Goal: Task Accomplishment & Management: Contribute content

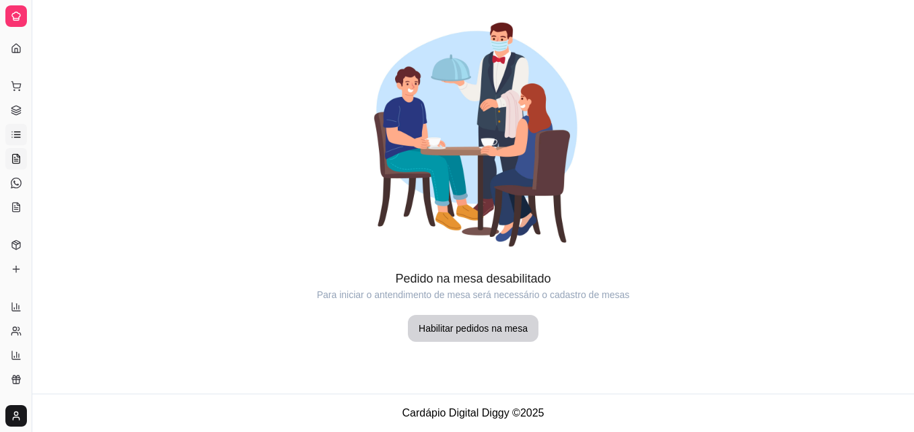
drag, startPoint x: 14, startPoint y: 122, endPoint x: 17, endPoint y: 132, distance: 10.6
click at [17, 132] on ul "Pedidos balcão (PDV) Gestor de Pedidos Lista de Pedidos Salão / Mesas Diggy Bot…" at bounding box center [15, 146] width 21 height 143
click at [17, 132] on icon at bounding box center [17, 132] width 6 height 0
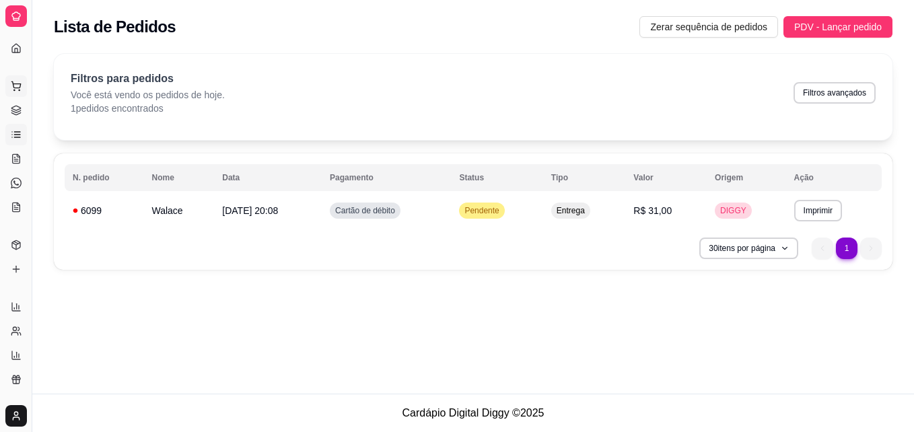
click at [12, 87] on icon at bounding box center [16, 86] width 11 height 11
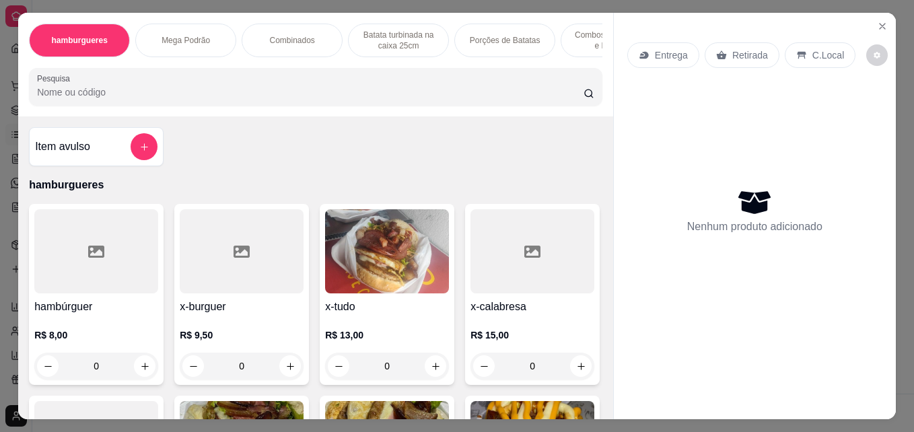
click at [595, 393] on div "Item avulso hamburgueres hambúrguer R$ 8,00 0 x-burguer R$ 9,50 0 x-tudo R$ 13,…" at bounding box center [315, 267] width 595 height 302
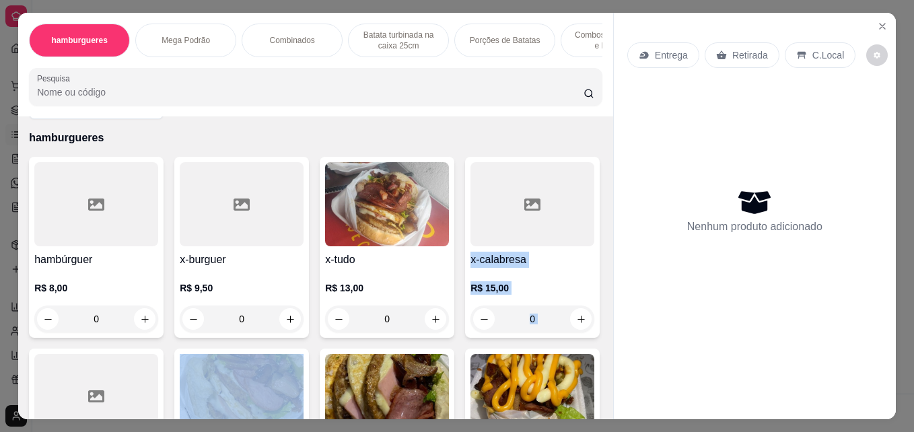
drag, startPoint x: 595, startPoint y: 393, endPoint x: 603, endPoint y: 404, distance: 14.4
click at [603, 404] on div "Item avulso hamburgueres hambúrguer R$ 8,00 0 x-burguer R$ 9,50 0 x-tudo R$ 13,…" at bounding box center [315, 267] width 595 height 302
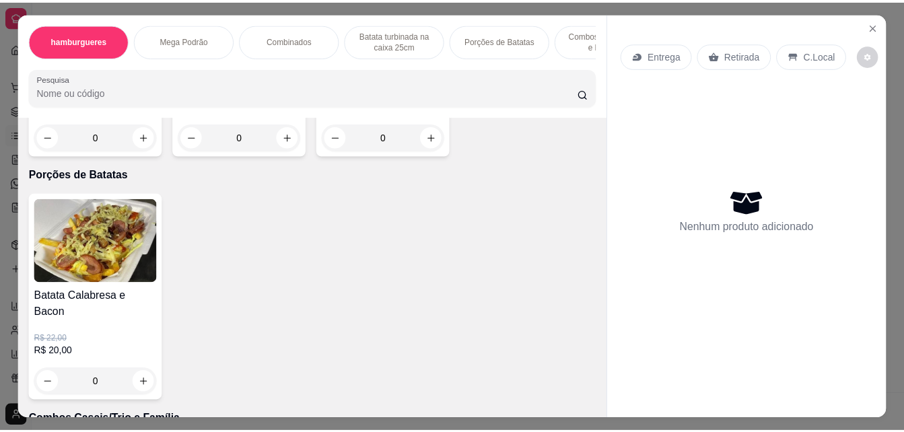
scroll to position [1904, 0]
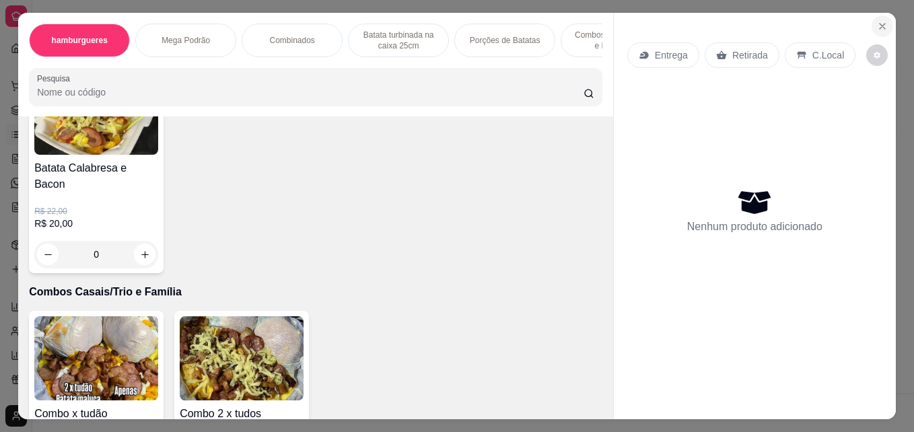
click at [877, 25] on icon "Close" at bounding box center [882, 26] width 11 height 11
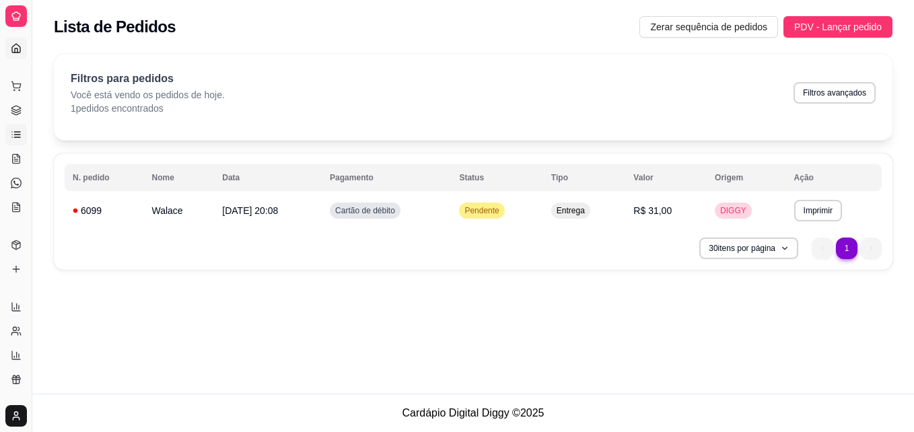
click at [15, 46] on icon at bounding box center [16, 48] width 11 height 11
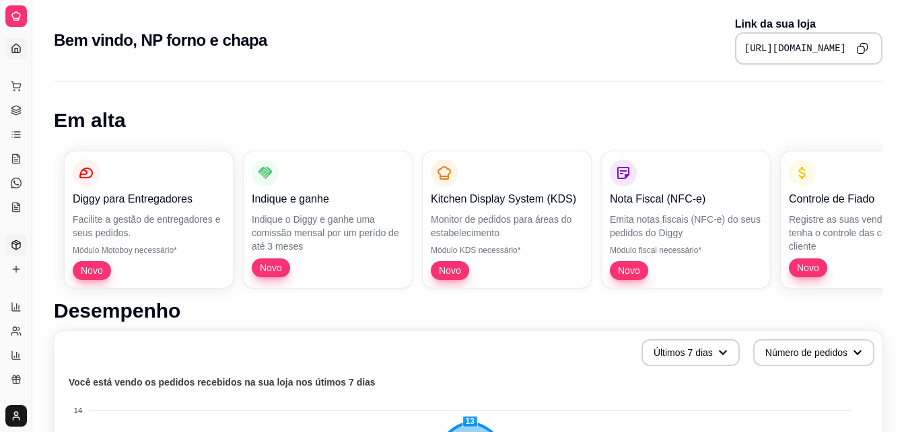
click at [13, 254] on link "Produtos" at bounding box center [16, 245] width 22 height 22
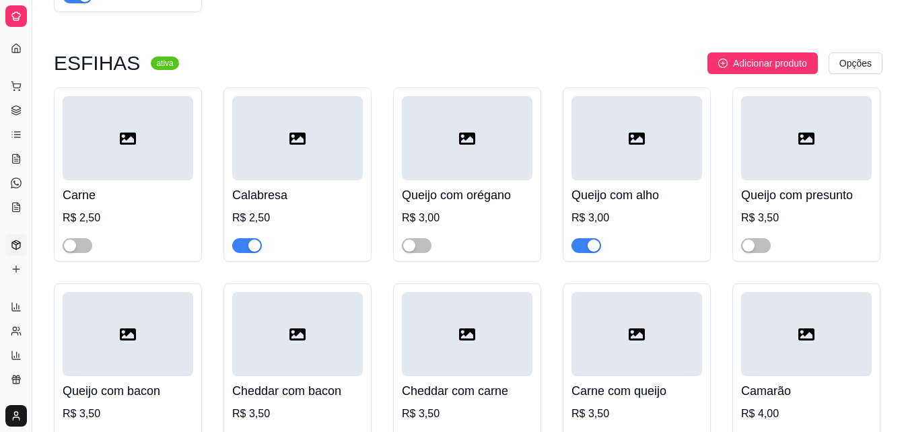
scroll to position [8768, 0]
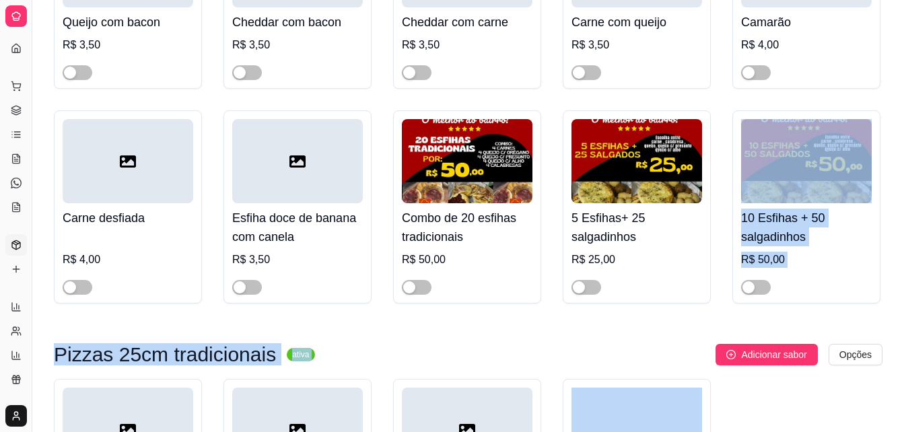
scroll to position [9249, 0]
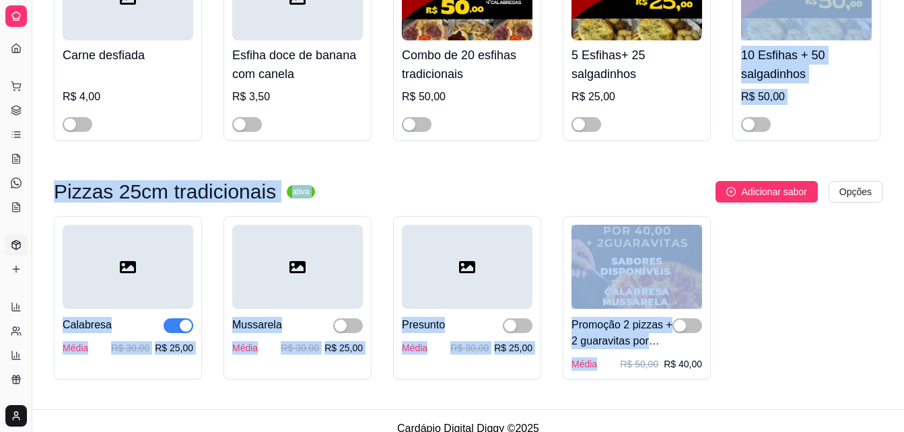
drag, startPoint x: 902, startPoint y: 419, endPoint x: 914, endPoint y: 431, distance: 16.7
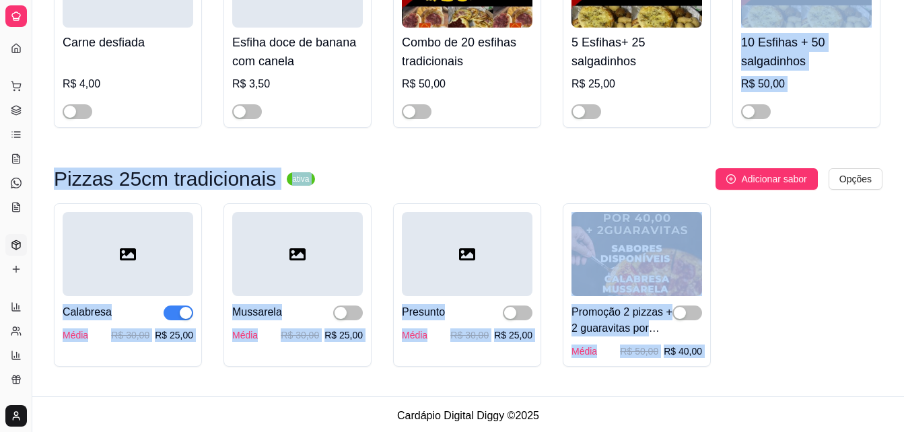
drag, startPoint x: 914, startPoint y: 431, endPoint x: 846, endPoint y: 269, distance: 175.8
click at [846, 269] on div "Calabresa Média R$ 30,00 R$ 25,00 Mussarela Média R$ 30,00 R$ 25,00 Presunto Mé…" at bounding box center [468, 284] width 828 height 163
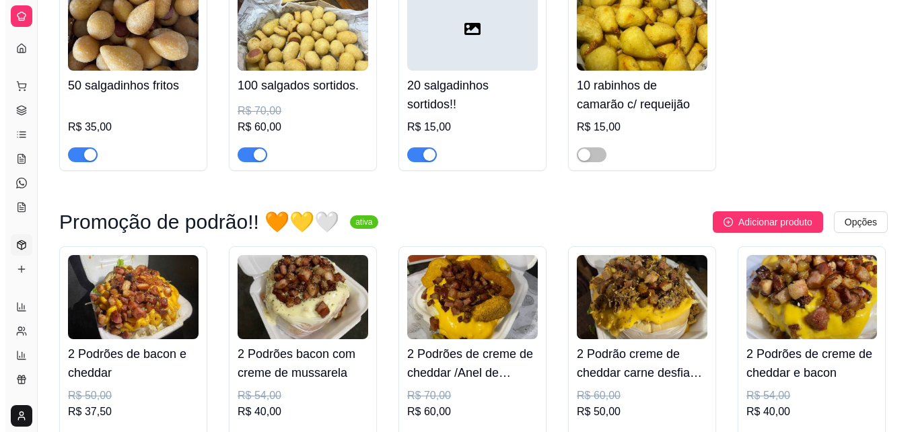
scroll to position [4792, 0]
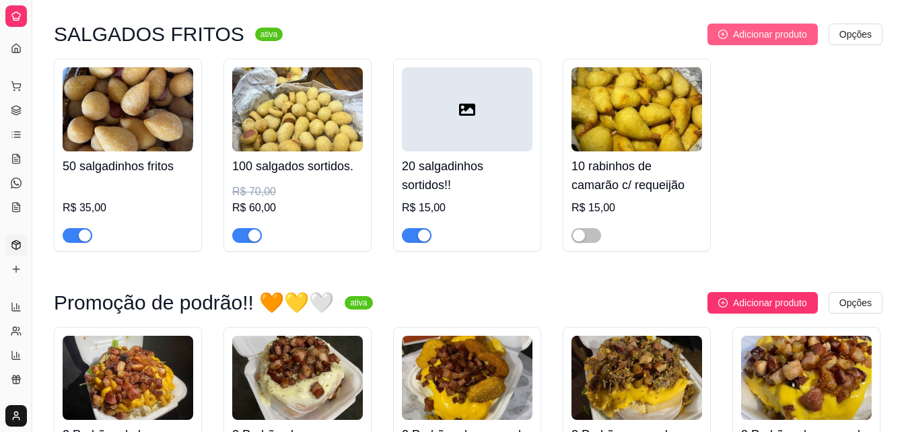
click at [760, 42] on span "Adicionar produto" at bounding box center [770, 34] width 74 height 15
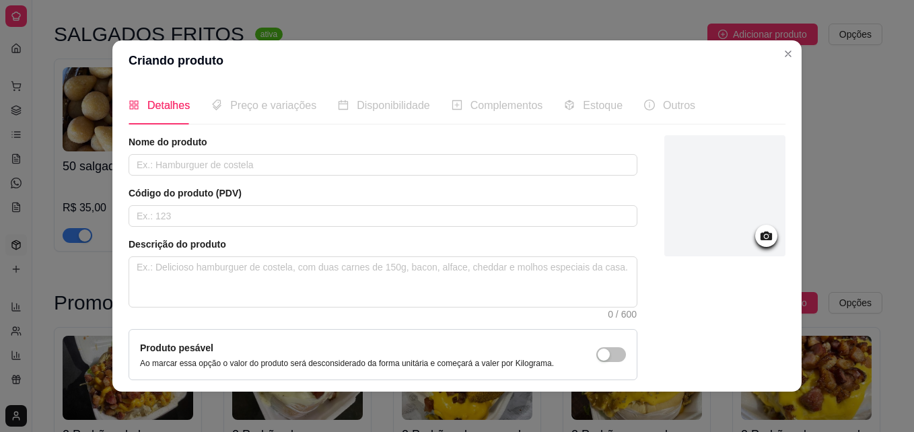
click at [760, 235] on icon at bounding box center [765, 235] width 11 height 9
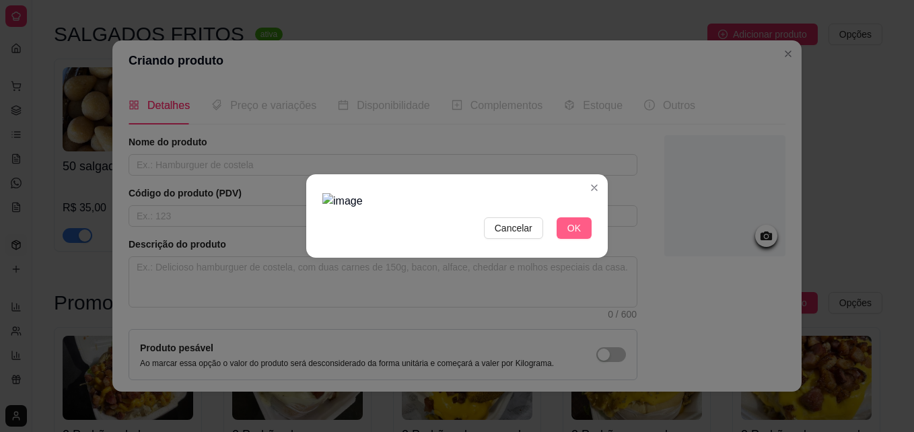
click at [566, 225] on button "OK" at bounding box center [573, 228] width 35 height 22
click at [578, 229] on span "OK" at bounding box center [573, 228] width 13 height 15
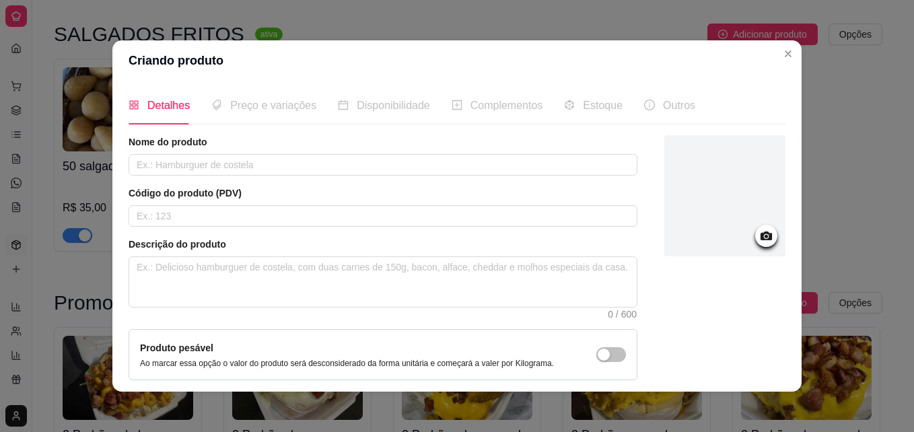
click at [760, 232] on icon at bounding box center [765, 235] width 11 height 9
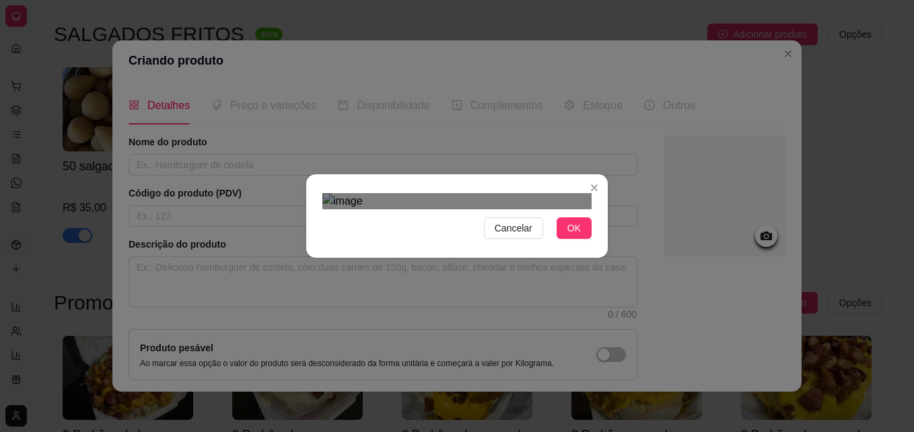
click at [346, 379] on div "Use the arrow keys to move the north west drag handle to change the crop select…" at bounding box center [346, 379] width 0 height 0
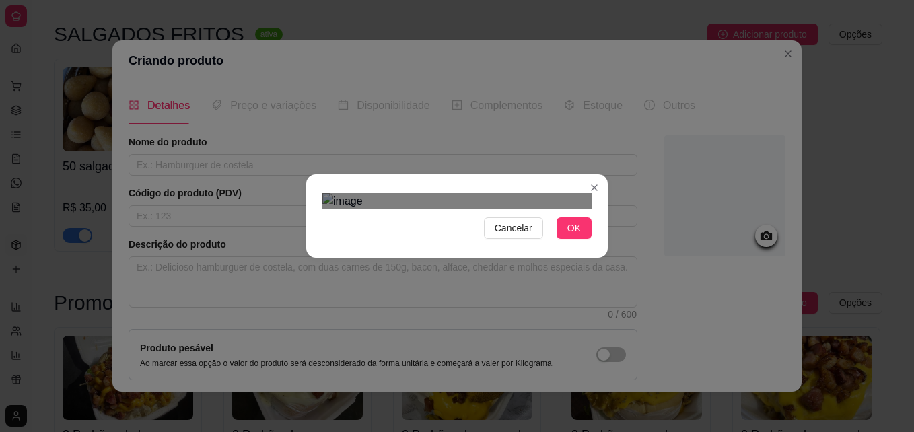
click at [568, 235] on span "OK" at bounding box center [573, 228] width 13 height 15
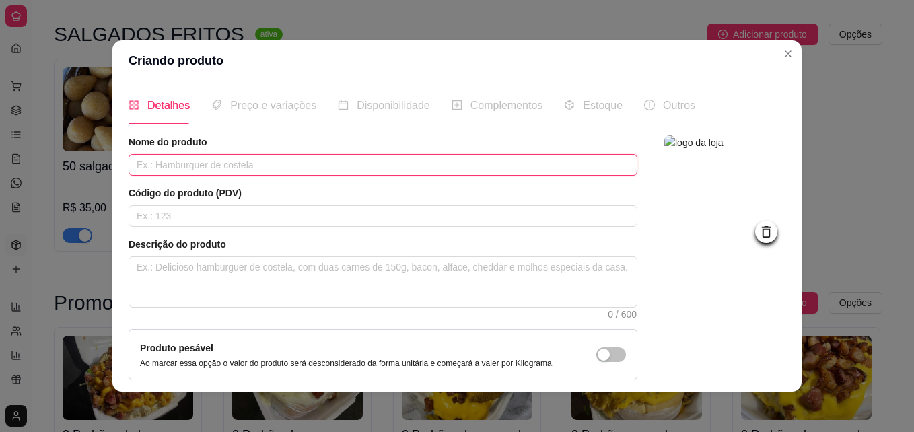
click at [347, 160] on input "text" at bounding box center [383, 165] width 509 height 22
type input "30 Salgadinhos + Batata M"
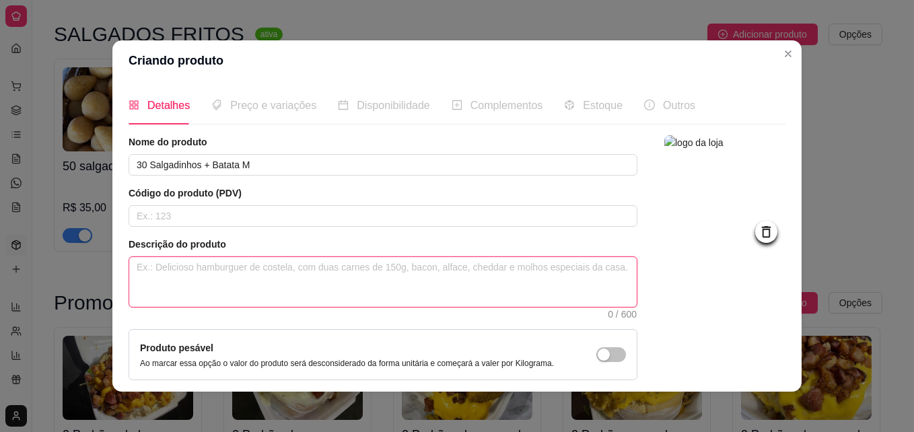
click at [240, 281] on textarea at bounding box center [382, 282] width 507 height 50
type textarea "3"
type textarea "30"
type textarea "30 S"
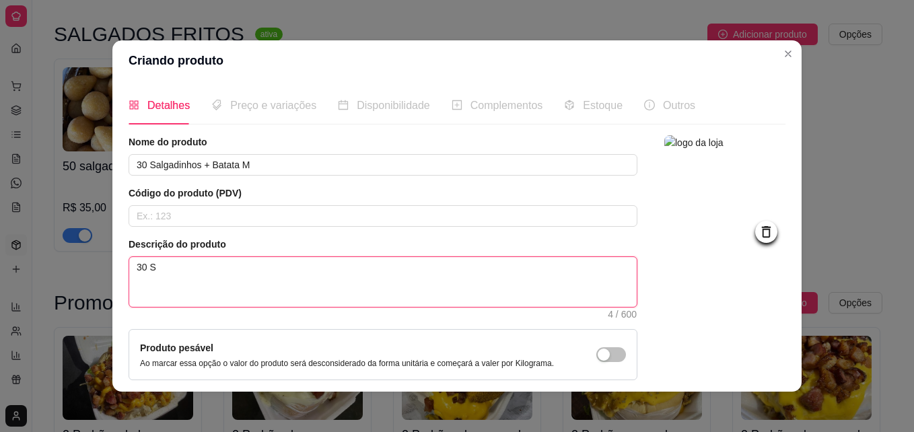
type textarea "30 SA"
type textarea "30 S"
type textarea "30 Sa"
type textarea "30 Sal"
type textarea "30 Salg"
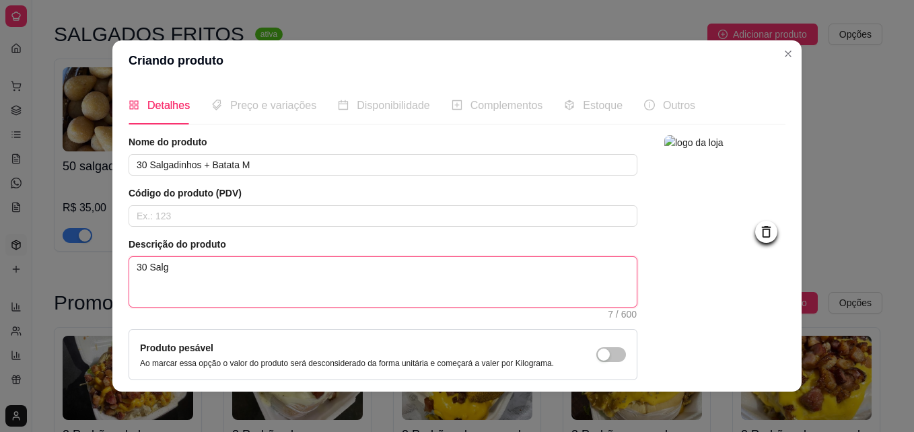
type textarea "30 Salga"
type textarea "30 Salgad"
type textarea "30 Salgadi"
type textarea "30 Salgadin"
type textarea "30 Salgadinh"
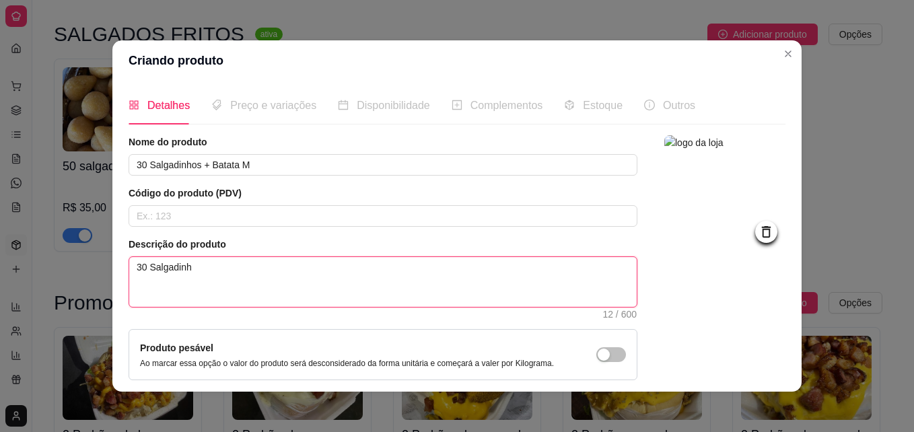
type textarea "30 Salgadinho"
type textarea "30 Salgadinhos"
type textarea "30 Salgadinhos s"
type textarea "30 Salgadinhos so"
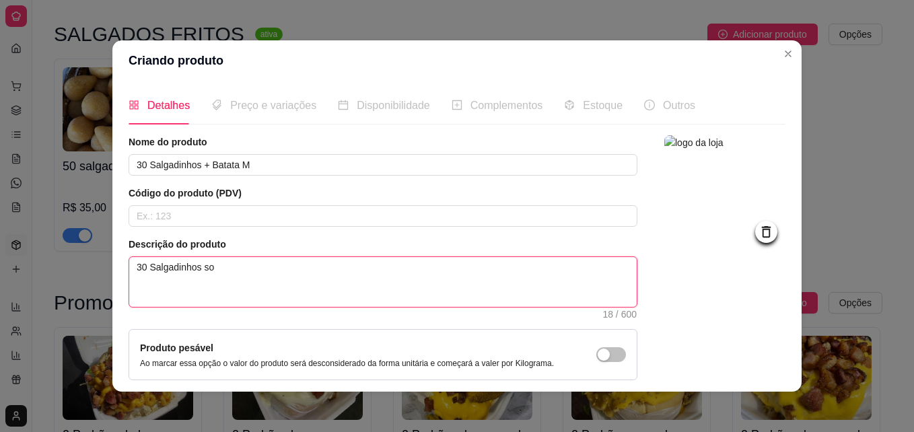
type textarea "30 Salgadinhos sor"
type textarea "30 Salgadinhos sort"
type textarea "30 Salgadinhos sorti"
type textarea "30 Salgadinhos sortid"
type textarea "30 Salgadinhos sortido"
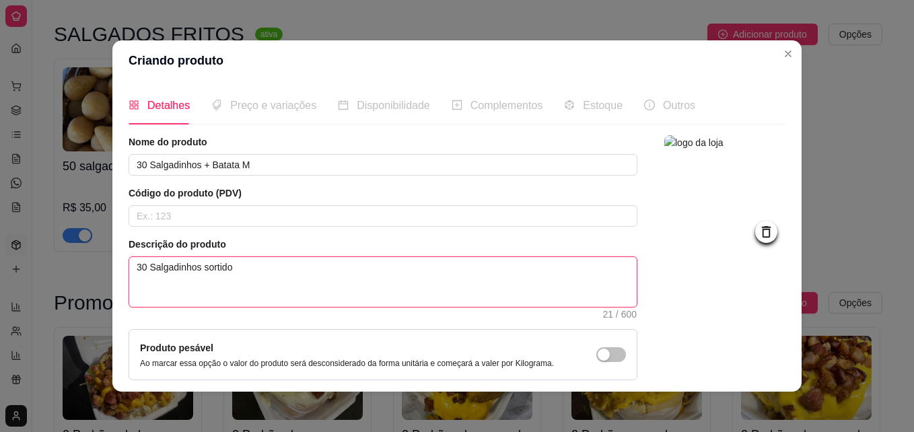
type textarea "30 Salgadinhos sortidos"
type textarea "30 Salgadinhos sortidos +"
type textarea "30 Salgadinhos sortidos + 1"
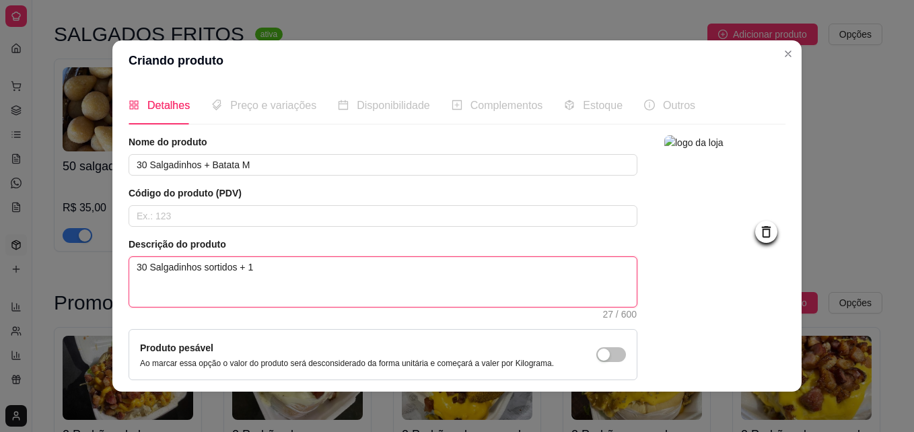
type textarea "30 Salgadinhos sortidos + 1"
type textarea "30 Salgadinhos sortidos + 1 B"
type textarea "30 Salgadinhos sortidos + 1 Bt"
type textarea "30 Salgadinhos sortidos + 1 Bta"
type textarea "30 Salgadinhos sortidos + 1 Btat"
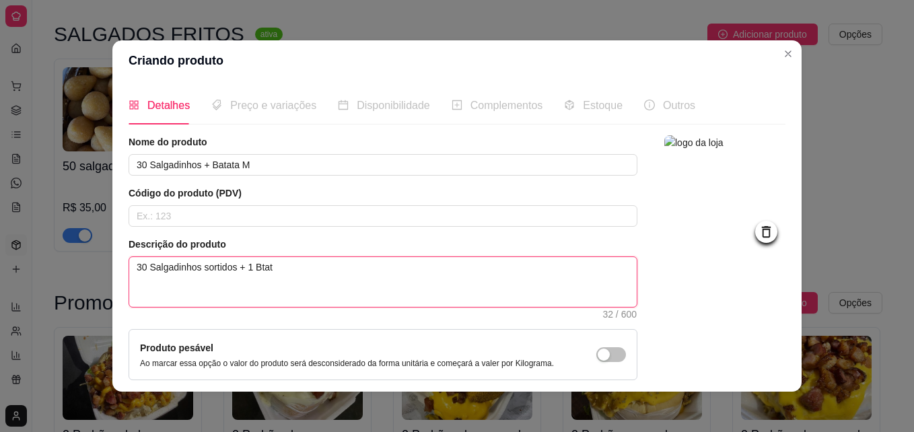
type textarea "30 Salgadinhos sortidos + 1 Btata"
type textarea "30 Salgadinhos sortidos + 1 Btat"
type textarea "30 Salgadinhos sortidos + 1 Bta"
type textarea "30 Salgadinhos sortidos + 1 Bt"
type textarea "30 Salgadinhos sortidos + 1 B"
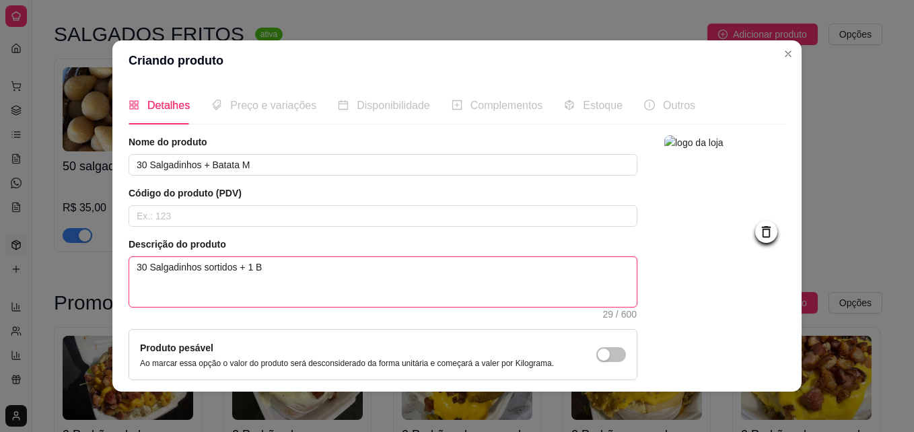
type textarea "30 Salgadinhos sortidos + 1 Ba"
type textarea "30 Salgadinhos sortidos + 1 Bat"
type textarea "30 Salgadinhos sortidos + 1 Batat"
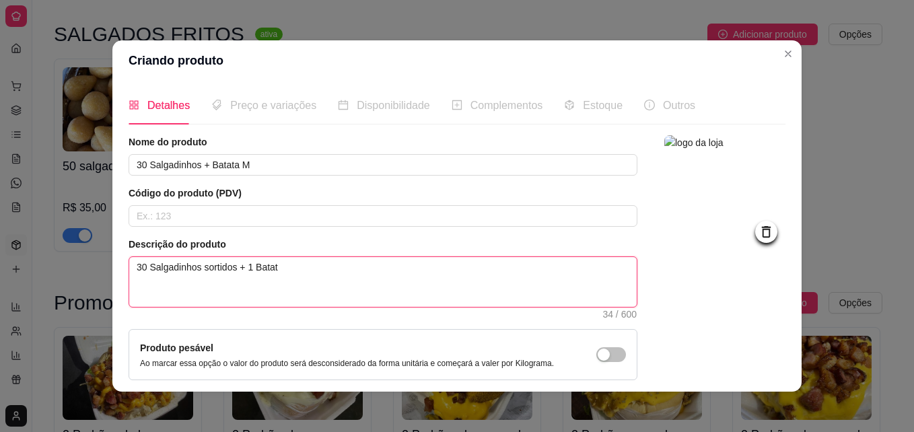
type textarea "30 Salgadinhos sortidos + 1 Batata"
type textarea "30 Salgadinhos sortidos + 1 Batata M"
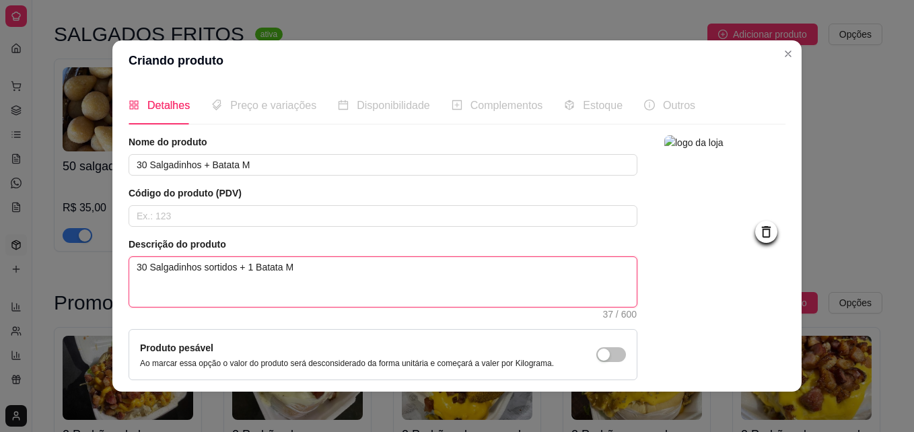
click at [321, 268] on textarea "30 Salgadinhos sortidos + 1 Batata M" at bounding box center [382, 282] width 507 height 50
type textarea "30 Salgadinhos sortidos + 1 Batata M c"
type textarea "30 Salgadinhos sortidos + 1 Batata M co"
type textarea "30 Salgadinhos sortidos + 1 Batata M com"
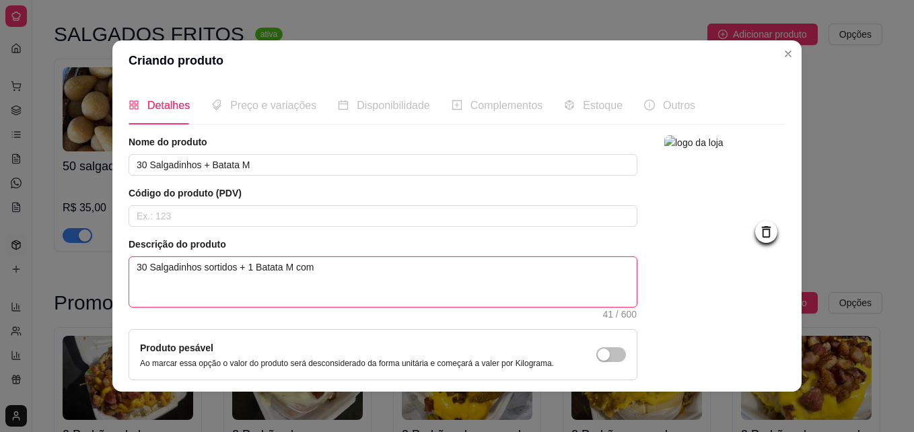
type textarea "30 Salgadinhos sortidos + 1 Batata M com B"
type textarea "30 Salgadinhos sortidos + 1 Batata M com Ba"
type textarea "30 Salgadinhos sortidos + 1 Batata M com Bac"
type textarea "30 Salgadinhos sortidos + 1 Batata M com Baco"
type textarea "30 Salgadinhos sortidos + 1 Batata M com Bacon"
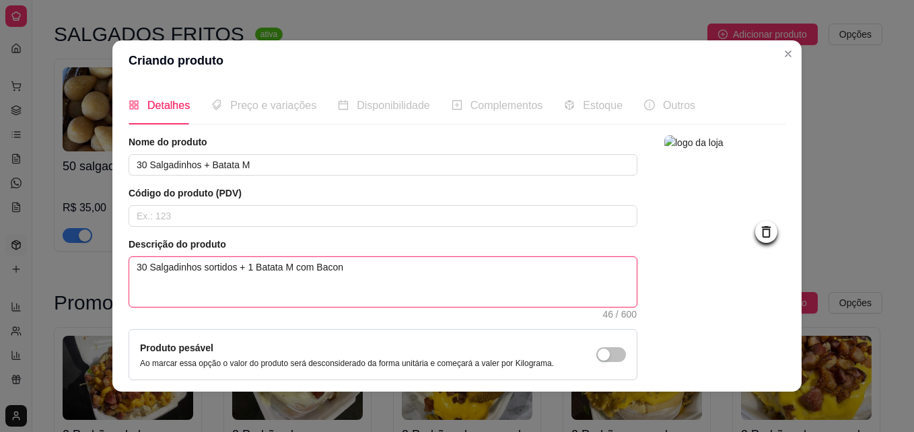
type textarea "30 Salgadinhos sortidos + 1 Batata M com Bacon"
type textarea "30 Salgadinhos sortidos + 1 Batata M com Bacon e"
type textarea "30 Salgadinhos sortidos + 1 Batata M com Bacon e c"
type textarea "30 Salgadinhos sortidos + 1 Batata M com Bacon e ch"
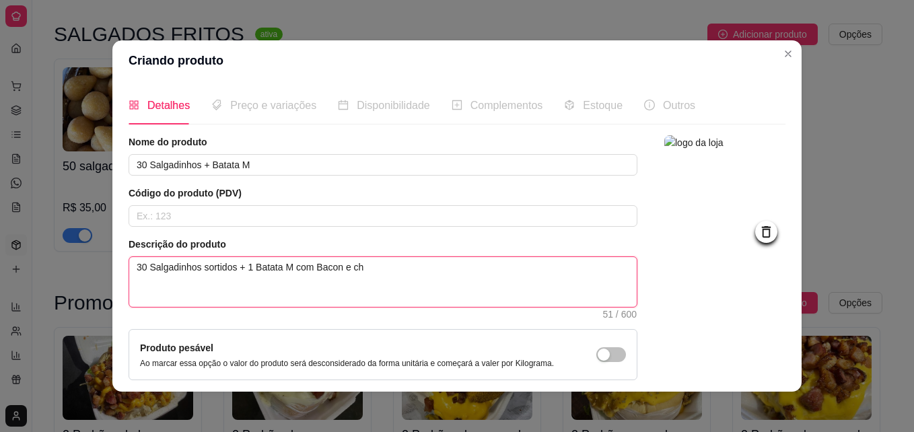
type textarea "30 Salgadinhos sortidos + 1 Batata M com Bacon e che"
type textarea "30 Salgadinhos sortidos + 1 Batata M com [PERSON_NAME] e ched"
type textarea "30 Salgadinhos sortidos + 1 Batata M com [PERSON_NAME] e chedd"
type textarea "30 Salgadinhos sortidos + 1 Batata M com [PERSON_NAME] e chedda"
type textarea "30 Salgadinhos sortidos + 1 Batata M com [PERSON_NAME] e cheddar"
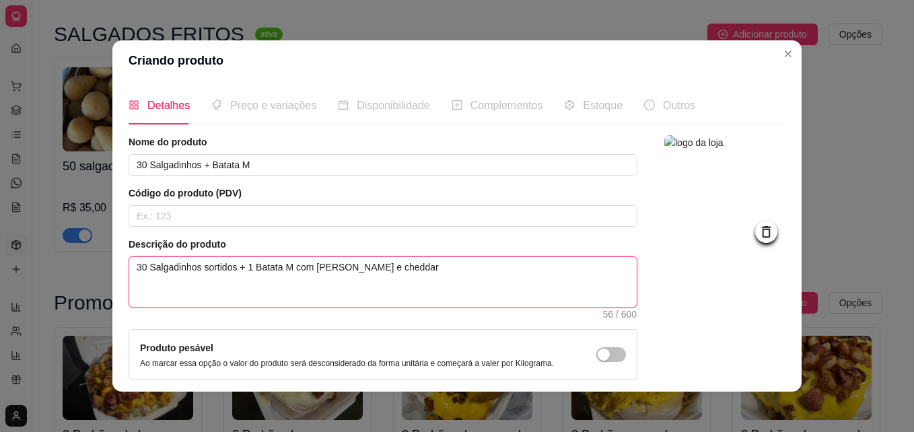
type textarea "30 Salgadinhos sortidos + 1 Batata M com [PERSON_NAME] e cheddar"
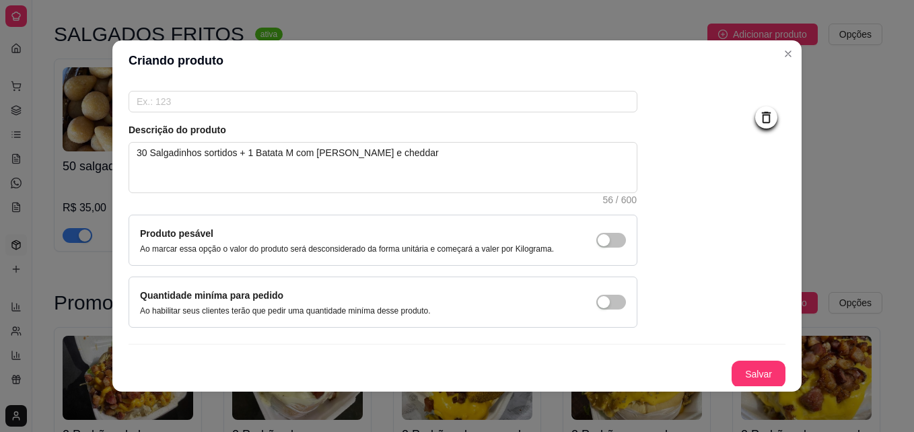
scroll to position [116, 0]
click at [732, 365] on button "Salvar" at bounding box center [758, 373] width 52 height 26
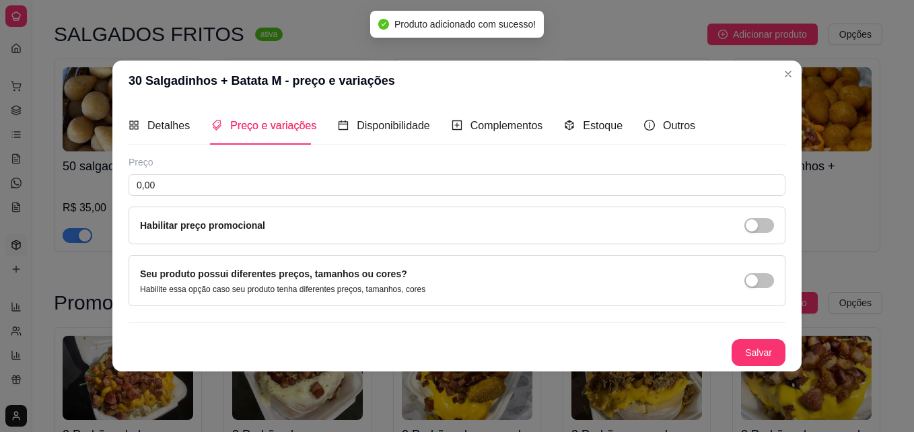
scroll to position [0, 0]
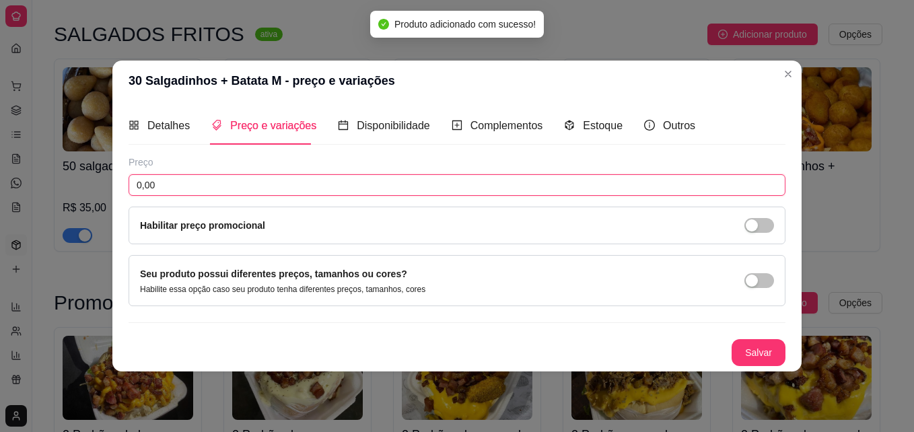
click at [171, 184] on input "0,00" at bounding box center [457, 185] width 657 height 22
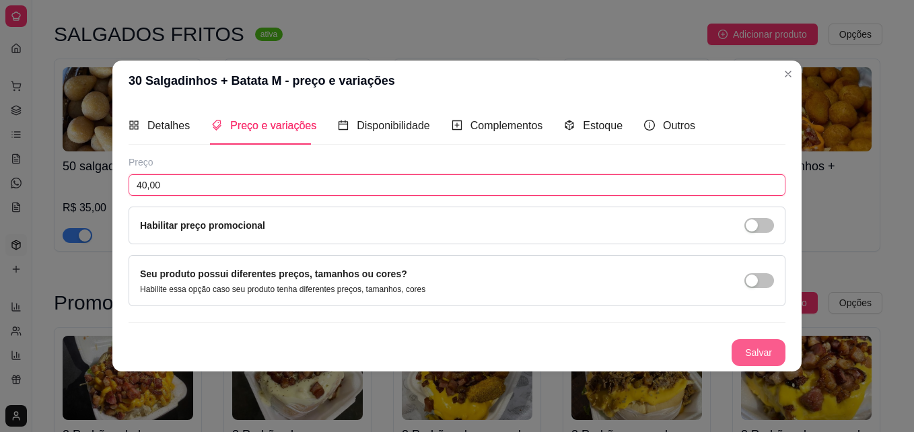
type input "40,00"
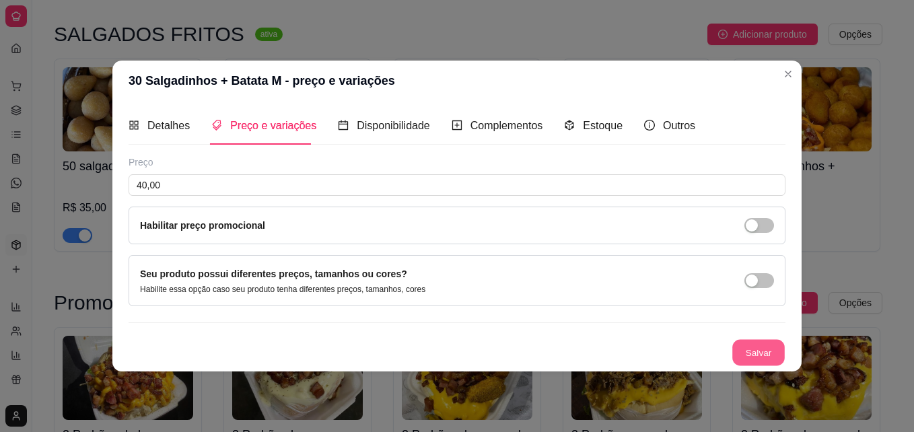
click at [760, 346] on button "Salvar" at bounding box center [758, 353] width 52 height 26
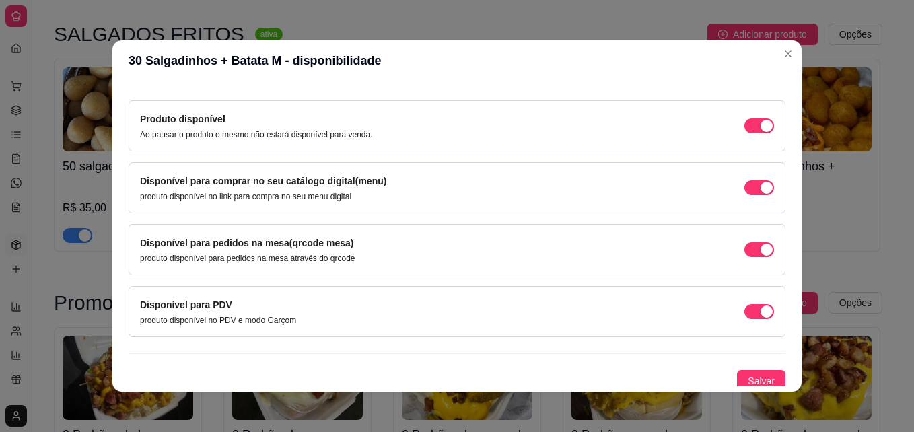
scroll to position [121, 0]
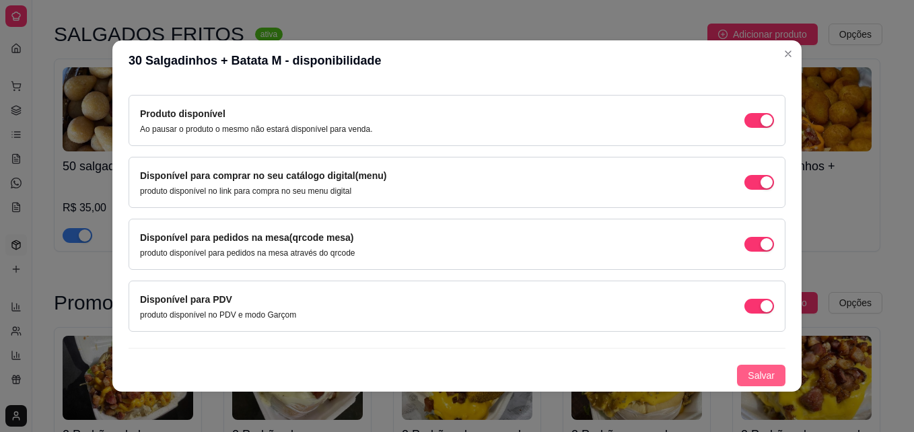
click at [754, 373] on span "Salvar" at bounding box center [760, 375] width 27 height 15
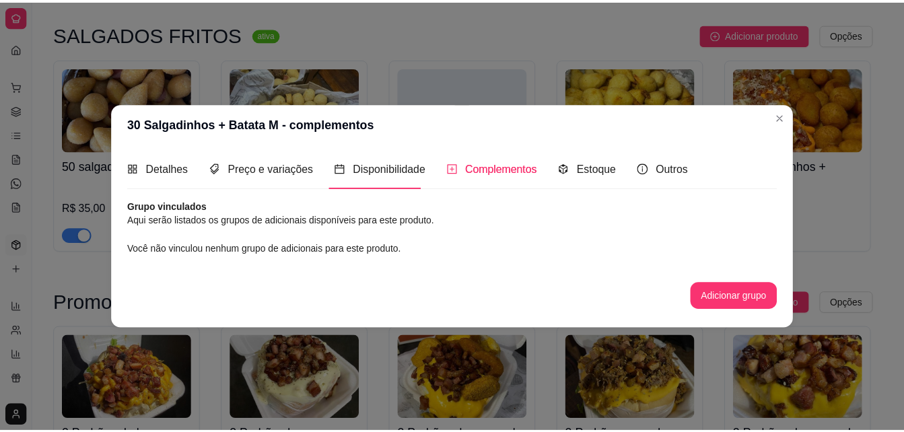
scroll to position [0, 0]
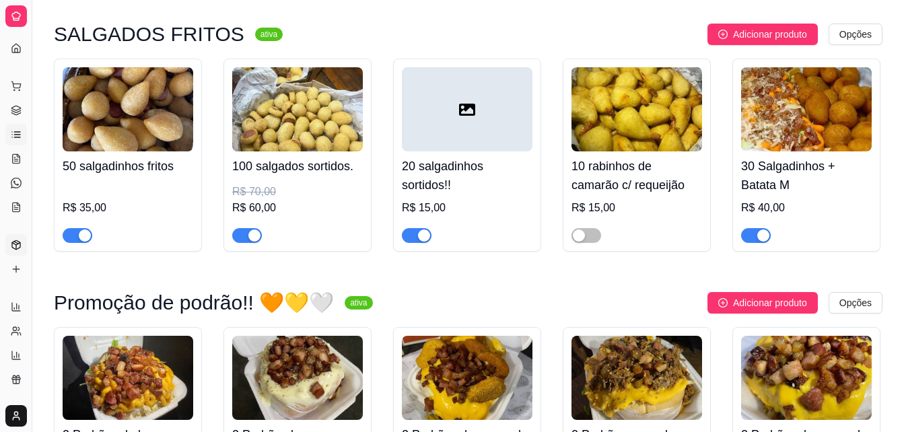
click at [11, 135] on icon at bounding box center [16, 134] width 11 height 11
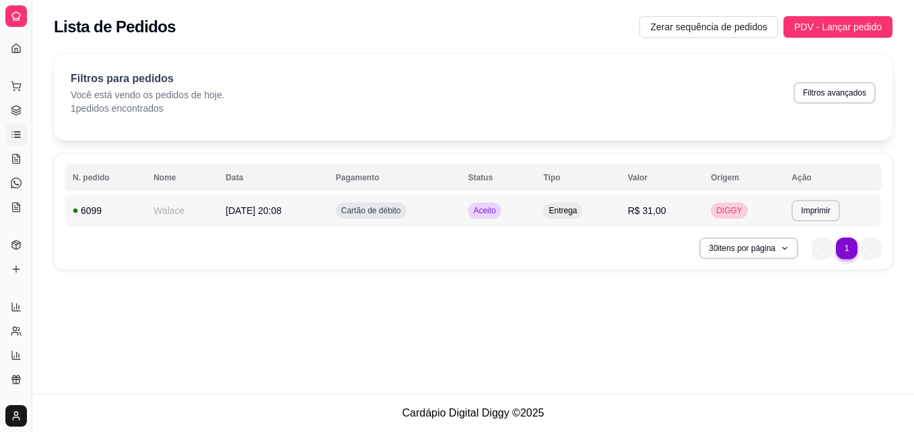
click at [267, 206] on span "[DATE] 20:08" at bounding box center [253, 210] width 56 height 11
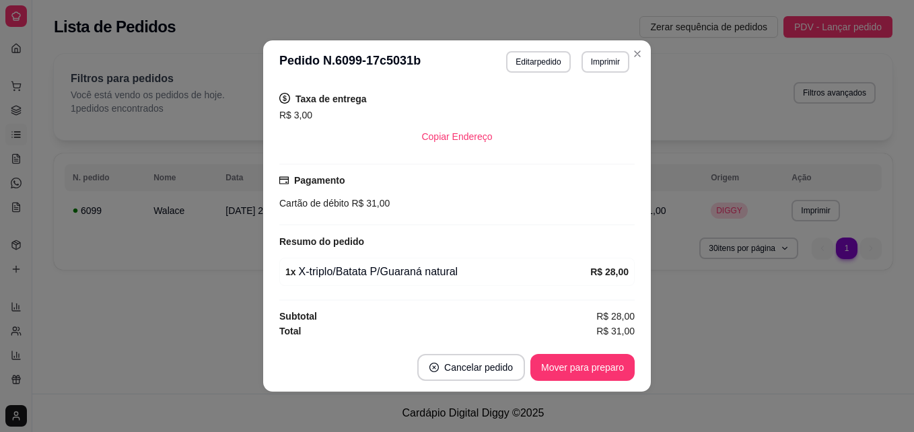
scroll to position [274, 0]
